Goal: Transaction & Acquisition: Download file/media

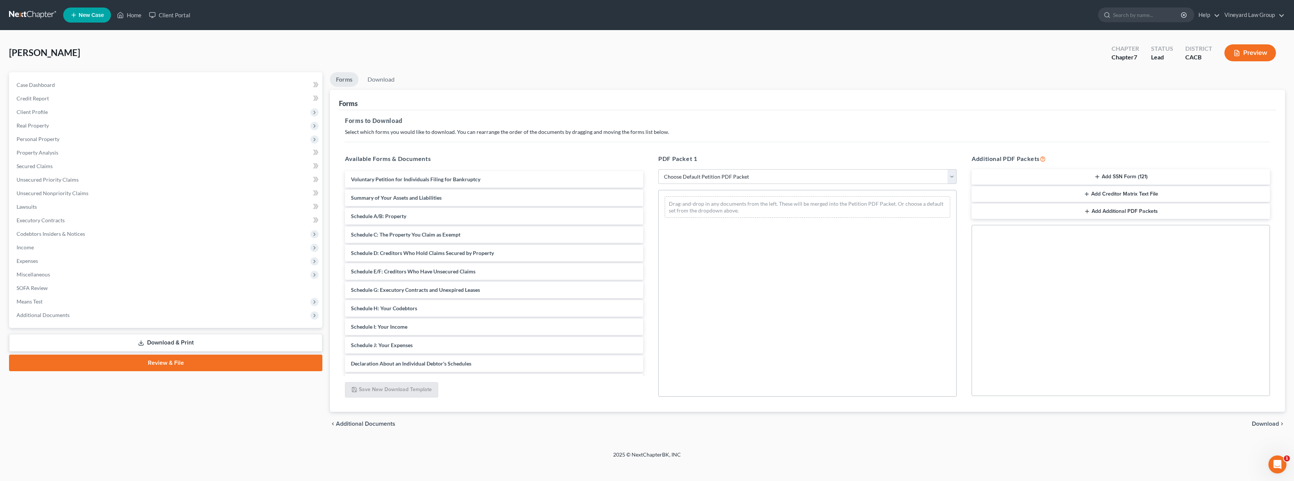
click at [148, 340] on link "Download & Print" at bounding box center [165, 343] width 313 height 18
click at [168, 343] on link "Download & Print" at bounding box center [165, 343] width 313 height 18
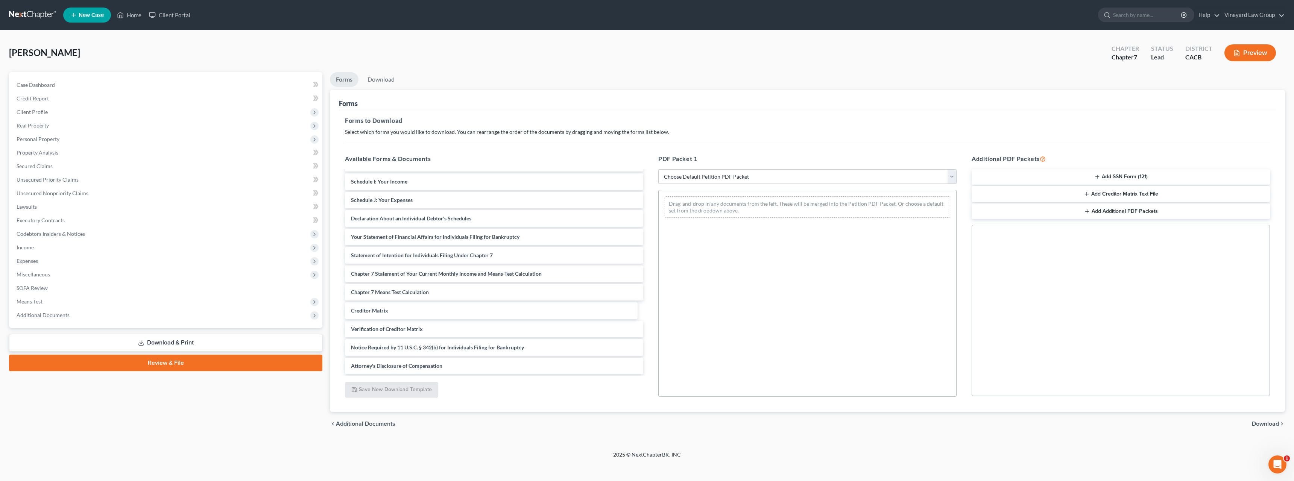
click at [384, 313] on div "Creditor Matrix Voluntary Petition for Individuals Filing for Bankruptcy Summar…" at bounding box center [494, 200] width 310 height 348
drag, startPoint x: 384, startPoint y: 313, endPoint x: 716, endPoint y: 208, distance: 348.9
click at [649, 208] on div "Creditor Matrix Voluntary Petition for Individuals Filing for Bankruptcy Summar…" at bounding box center [494, 209] width 310 height 330
click at [1267, 427] on span "Download" at bounding box center [1265, 424] width 27 height 6
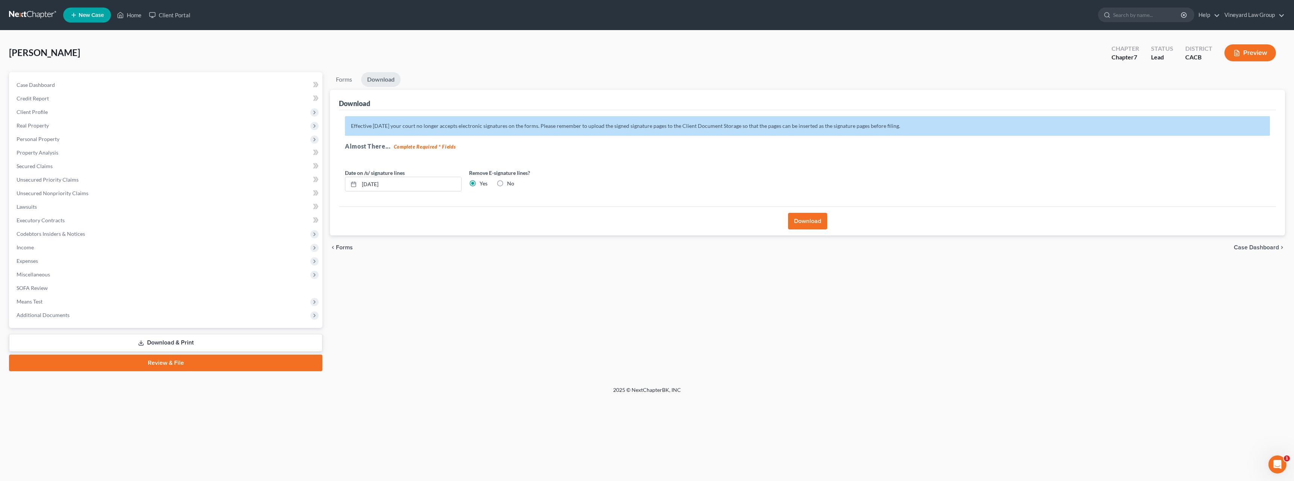
click at [811, 222] on button "Download" at bounding box center [807, 221] width 39 height 17
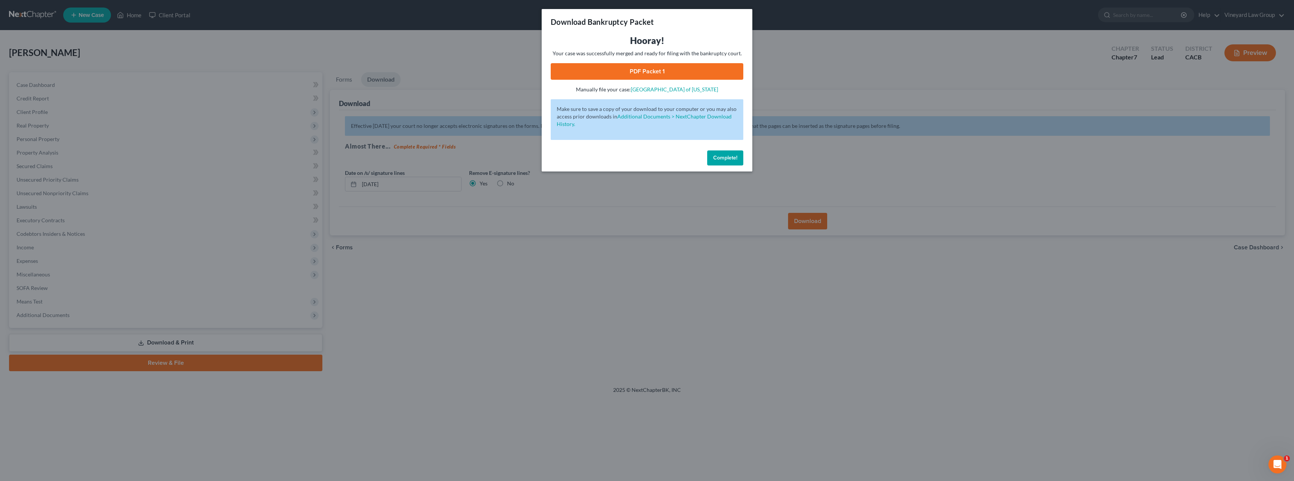
click at [633, 73] on link "PDF Packet 1" at bounding box center [647, 71] width 193 height 17
click at [660, 73] on link "PDF Packet 1" at bounding box center [647, 71] width 193 height 17
